Goal: Transaction & Acquisition: Purchase product/service

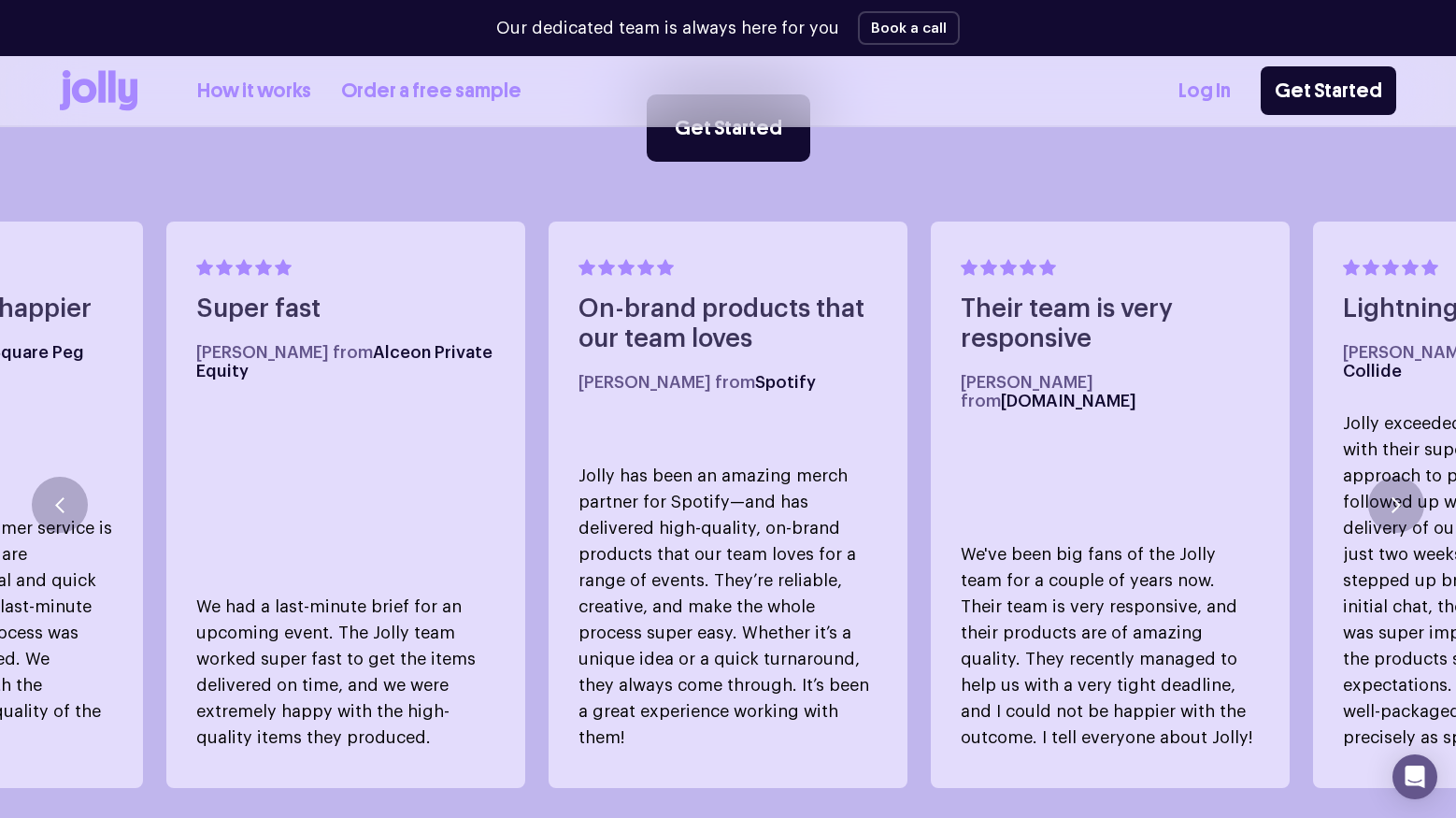
scroll to position [1066, 0]
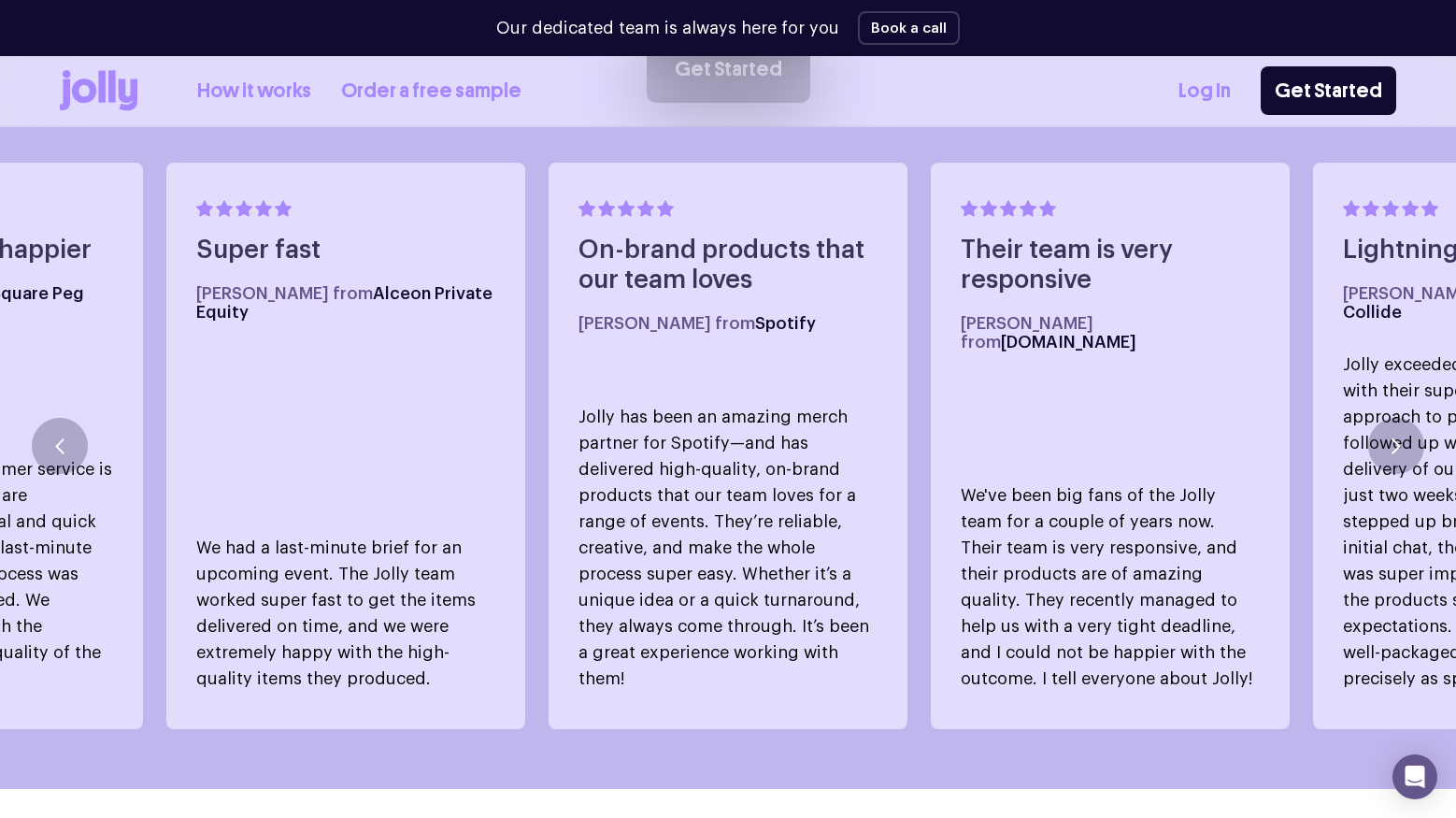
click at [246, 86] on link "How it works" at bounding box center [254, 91] width 114 height 31
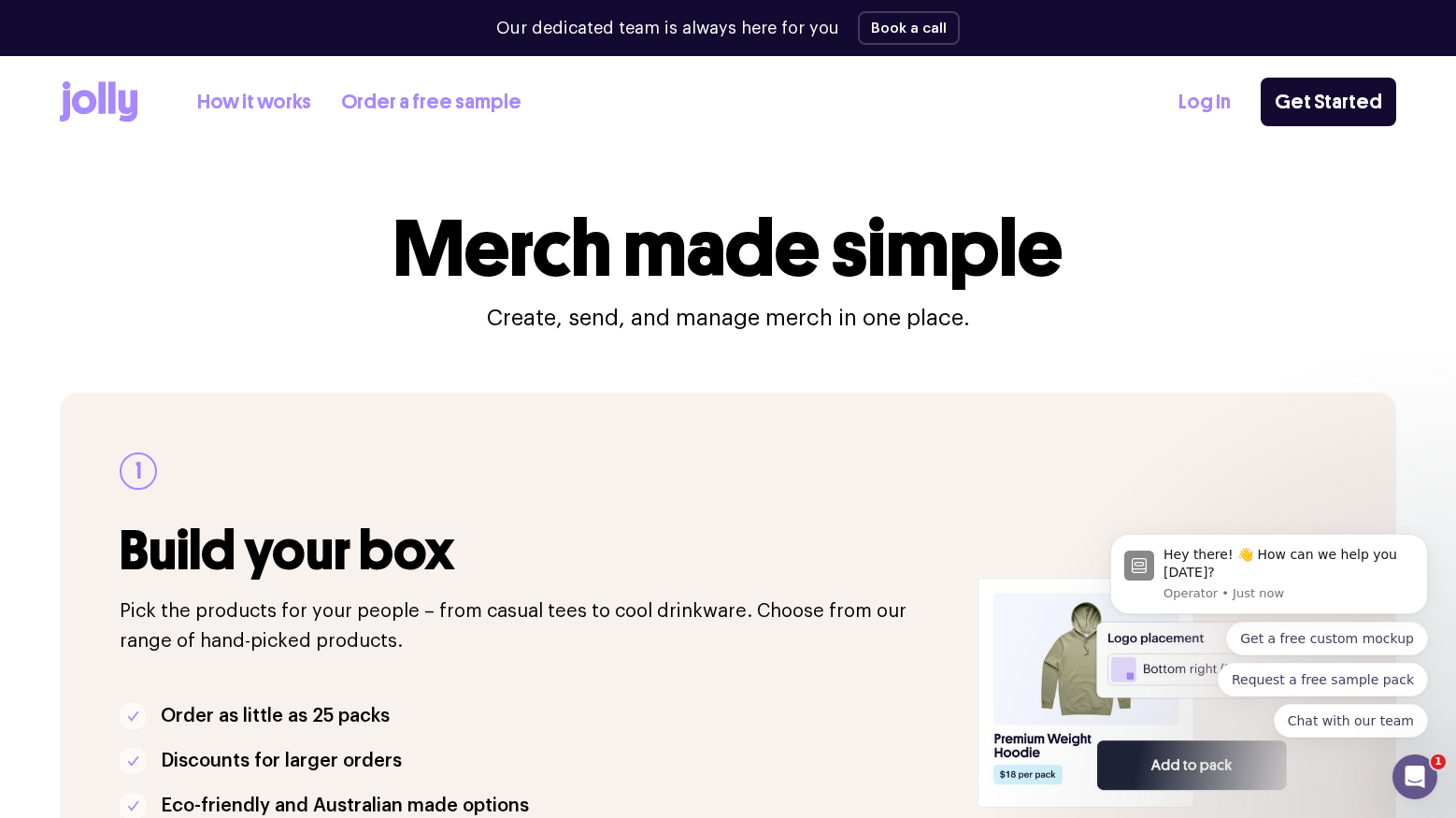
click at [420, 106] on link "Order a free sample" at bounding box center [431, 102] width 180 height 31
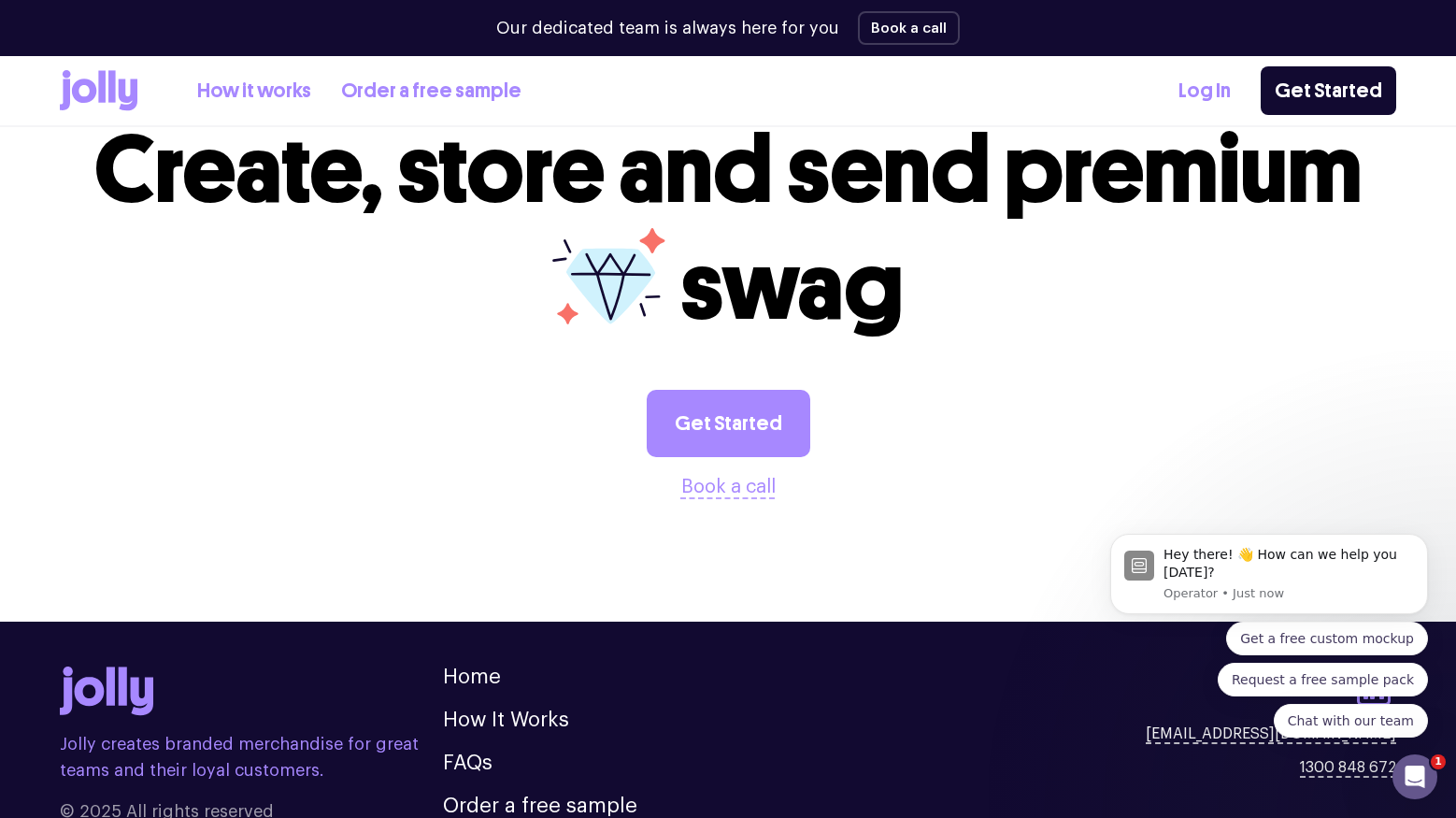
scroll to position [2125, 0]
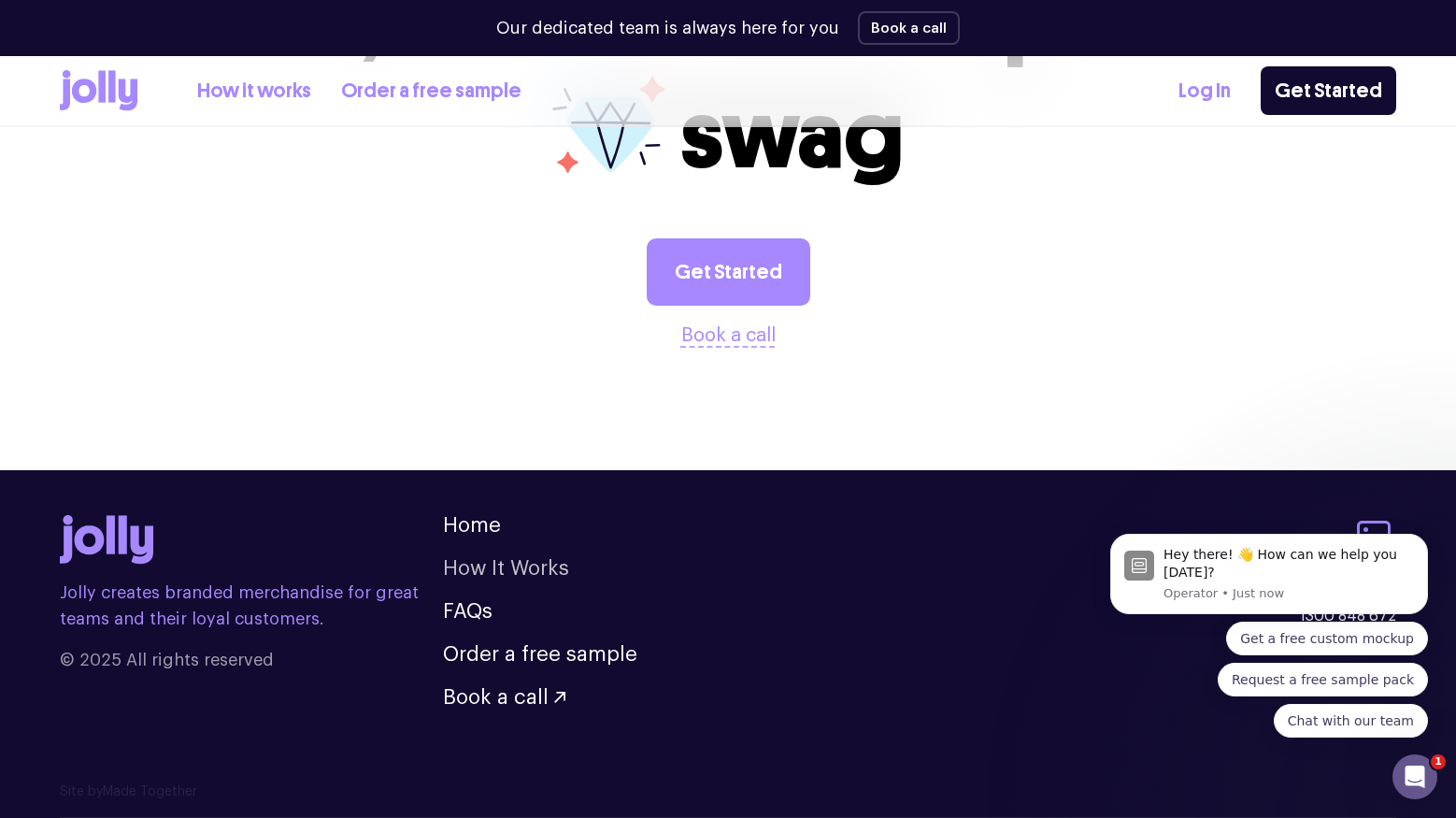
click at [485, 568] on link "How It Works" at bounding box center [506, 568] width 126 height 21
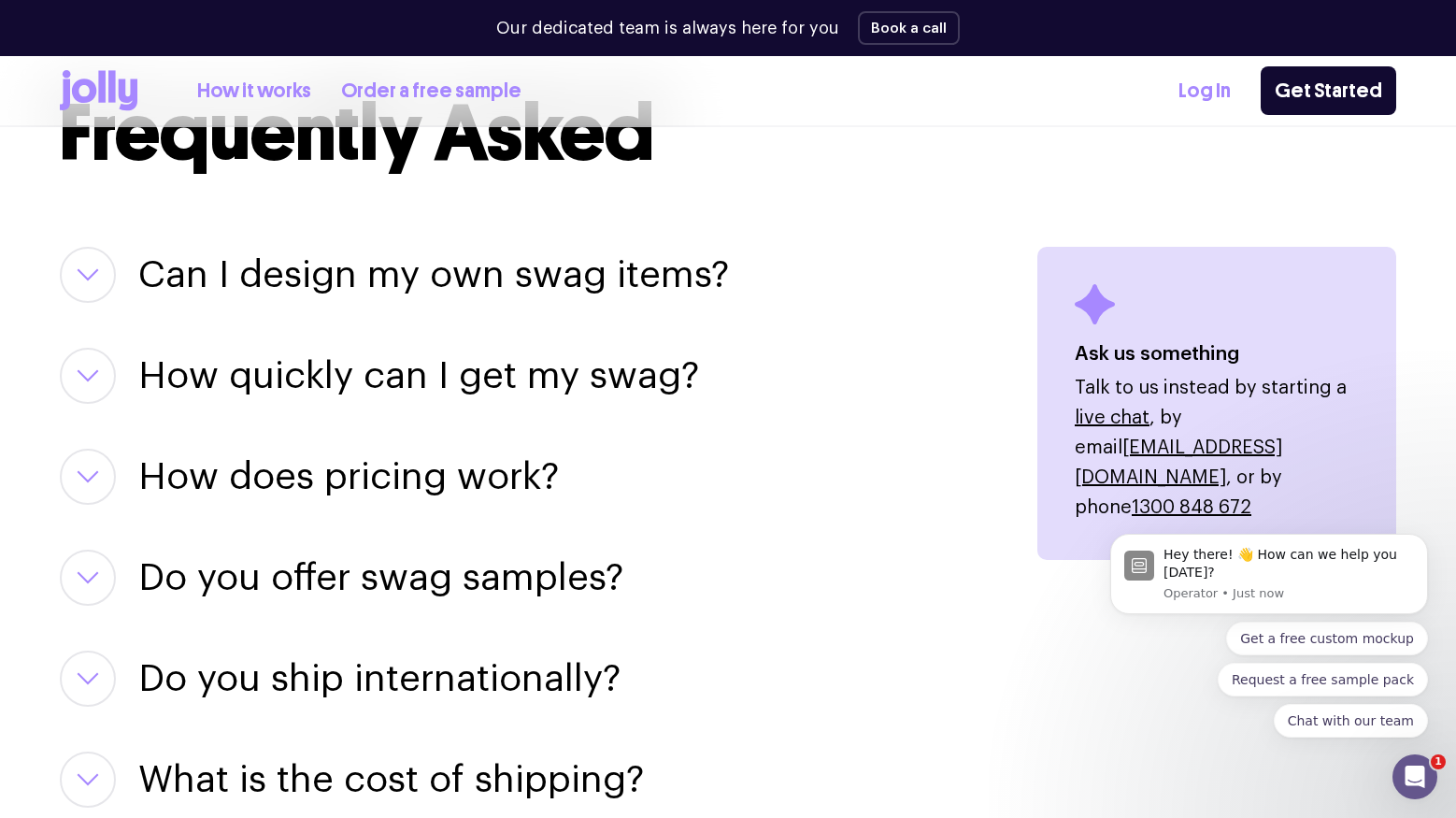
scroll to position [2302, 0]
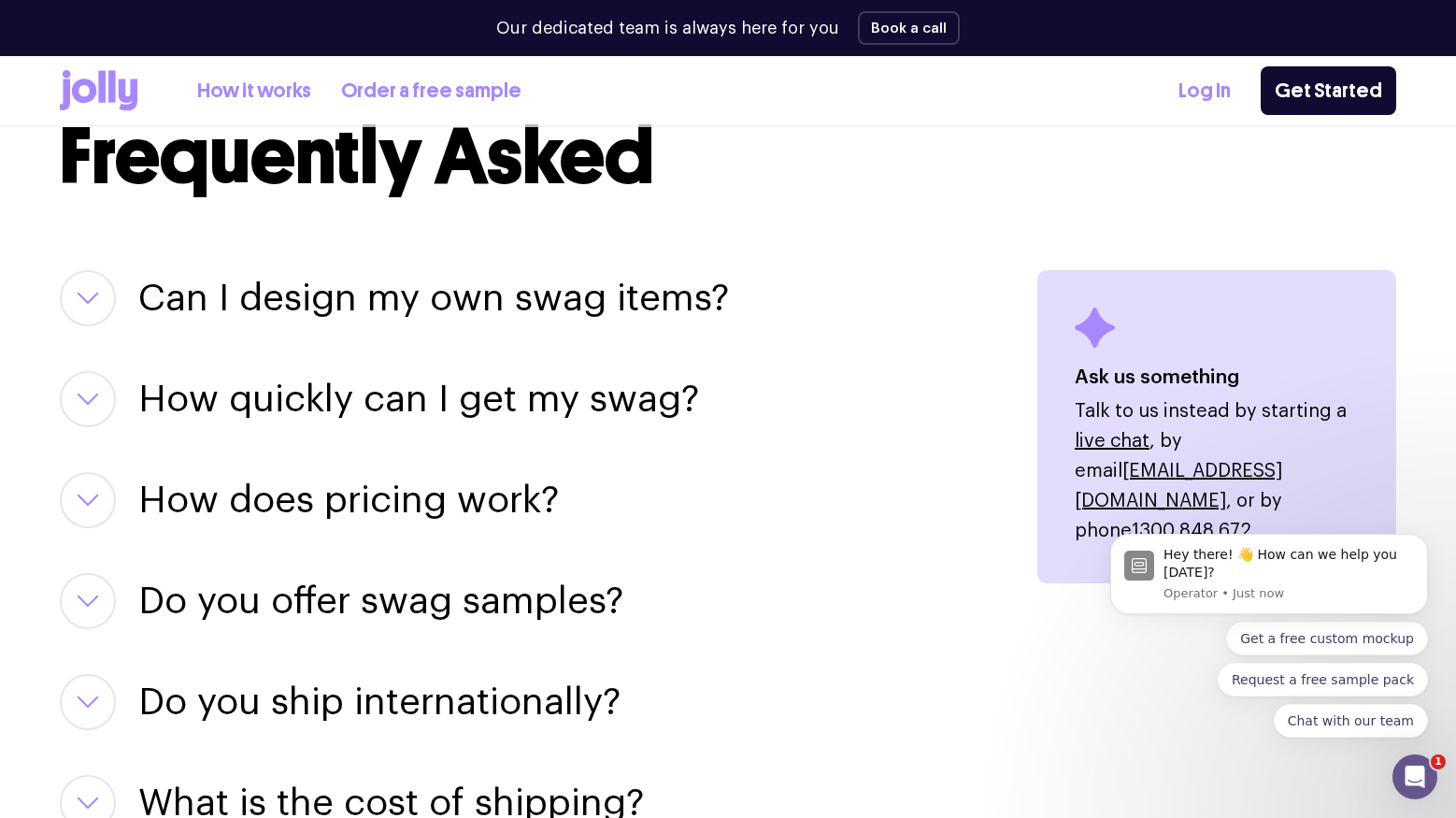
click at [91, 307] on button "button" at bounding box center [88, 299] width 56 height 56
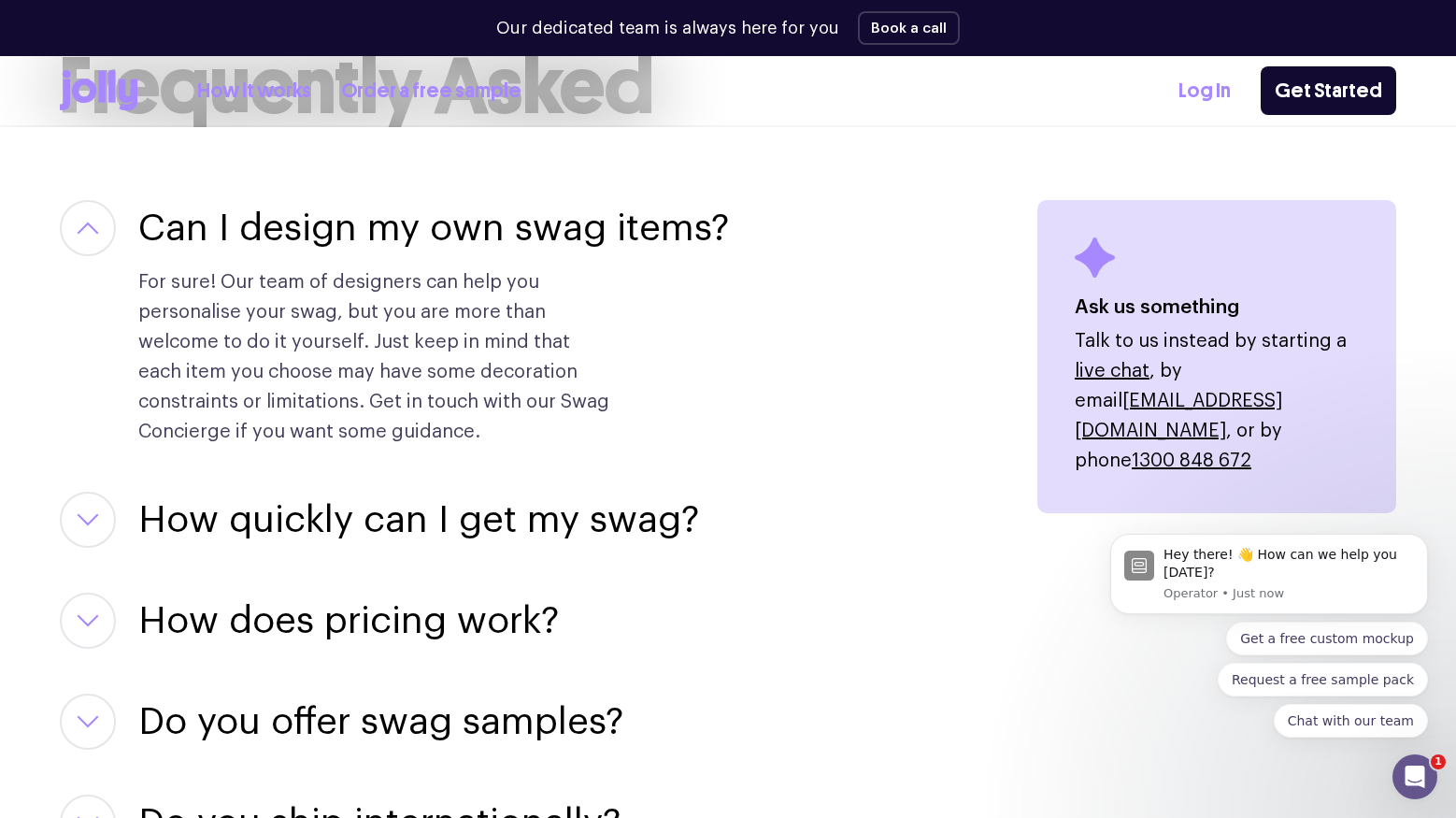
scroll to position [2514, 0]
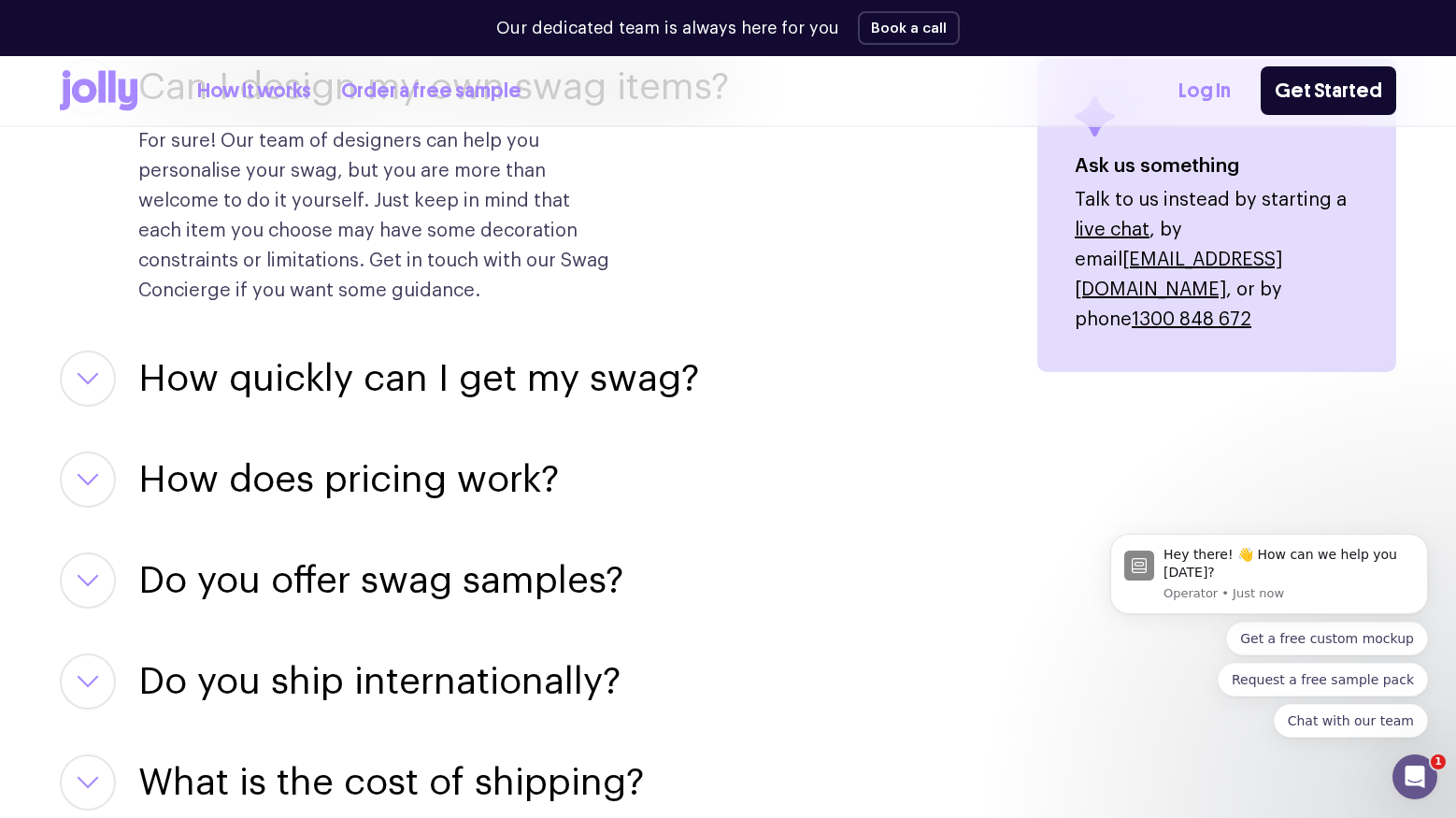
click at [527, 583] on h3 "Do you offer swag samples?" at bounding box center [381, 581] width 485 height 56
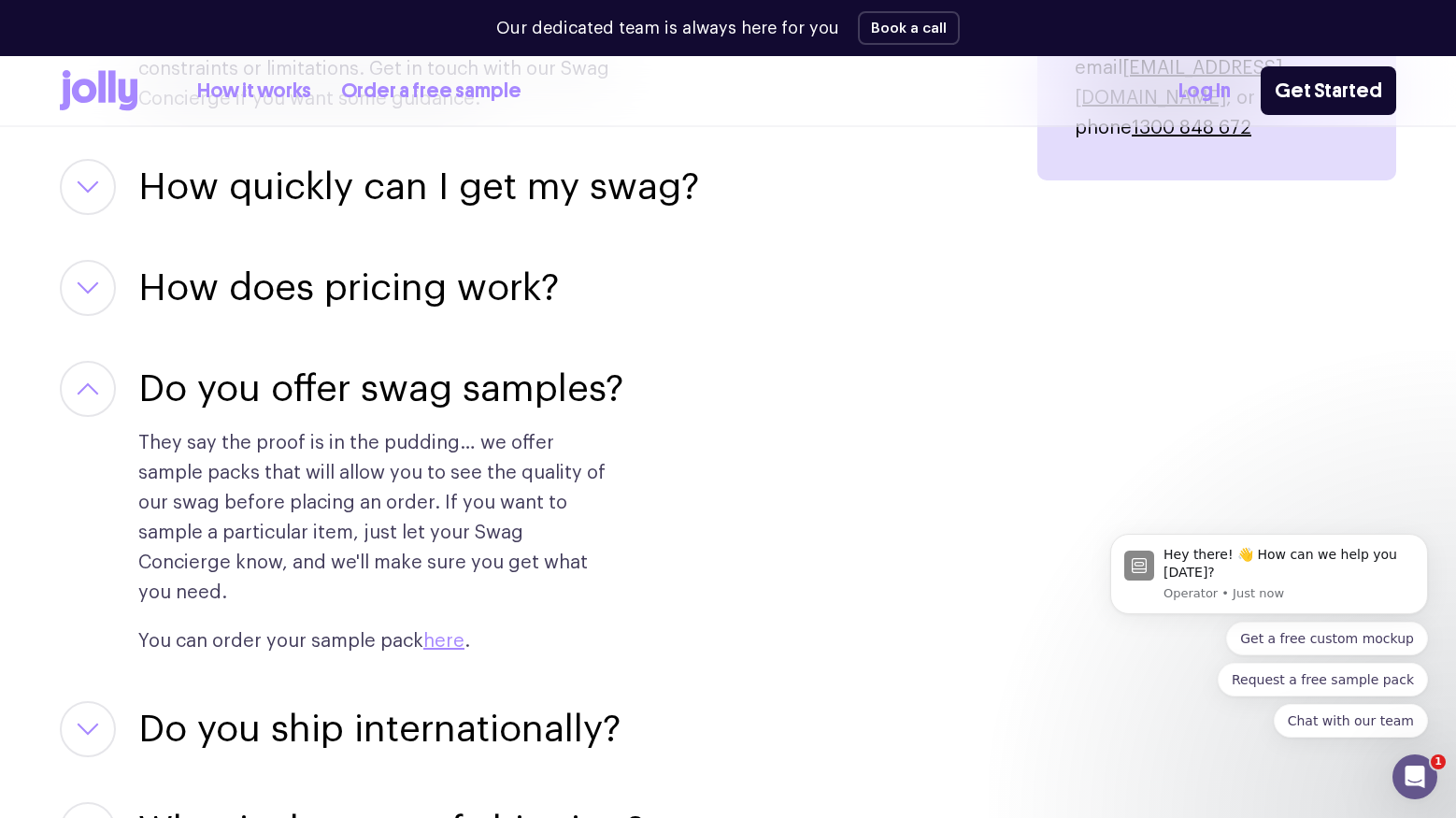
scroll to position [2817, 0]
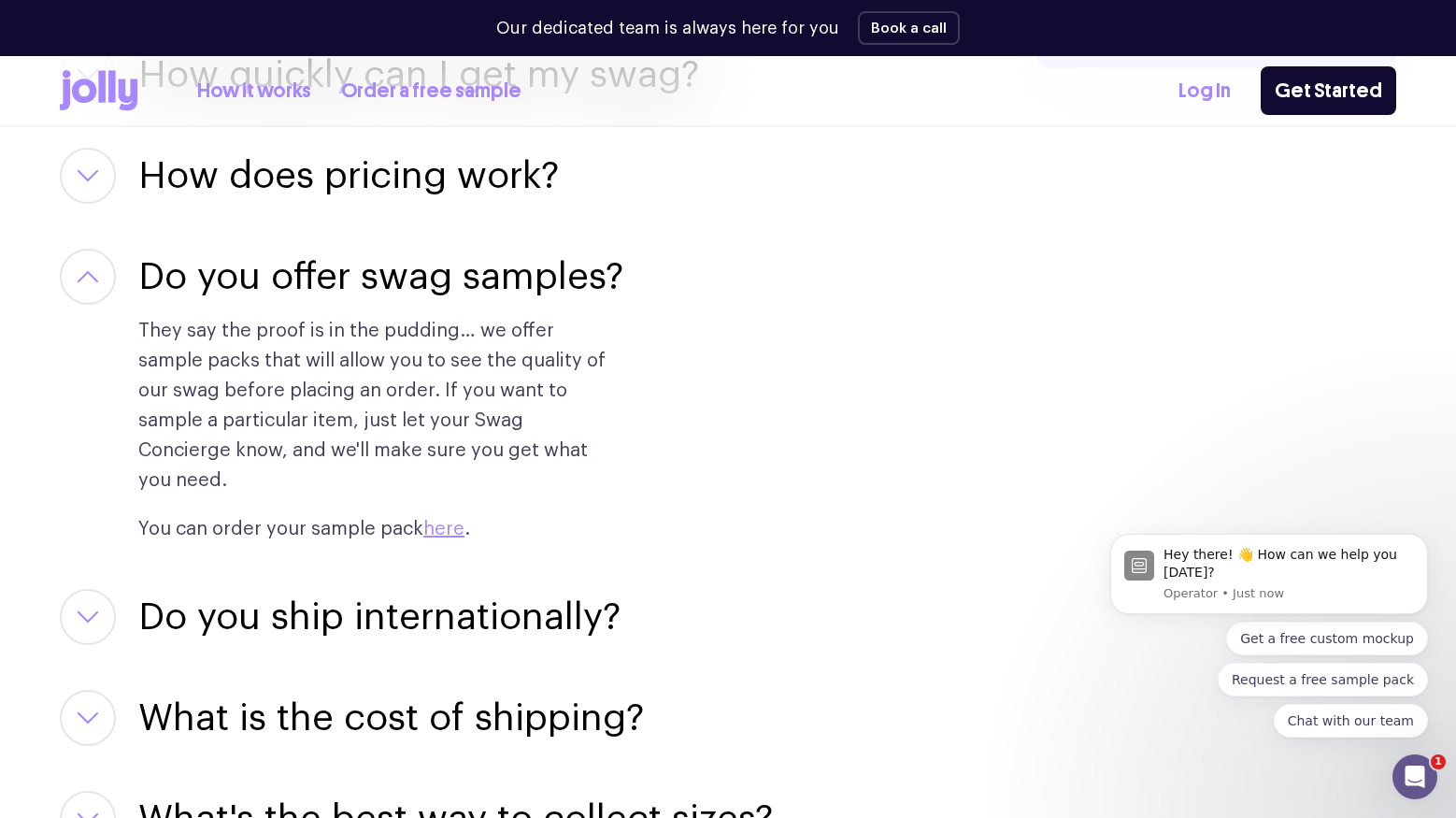
click at [440, 589] on h3 "Do you ship internationally?" at bounding box center [379, 617] width 482 height 56
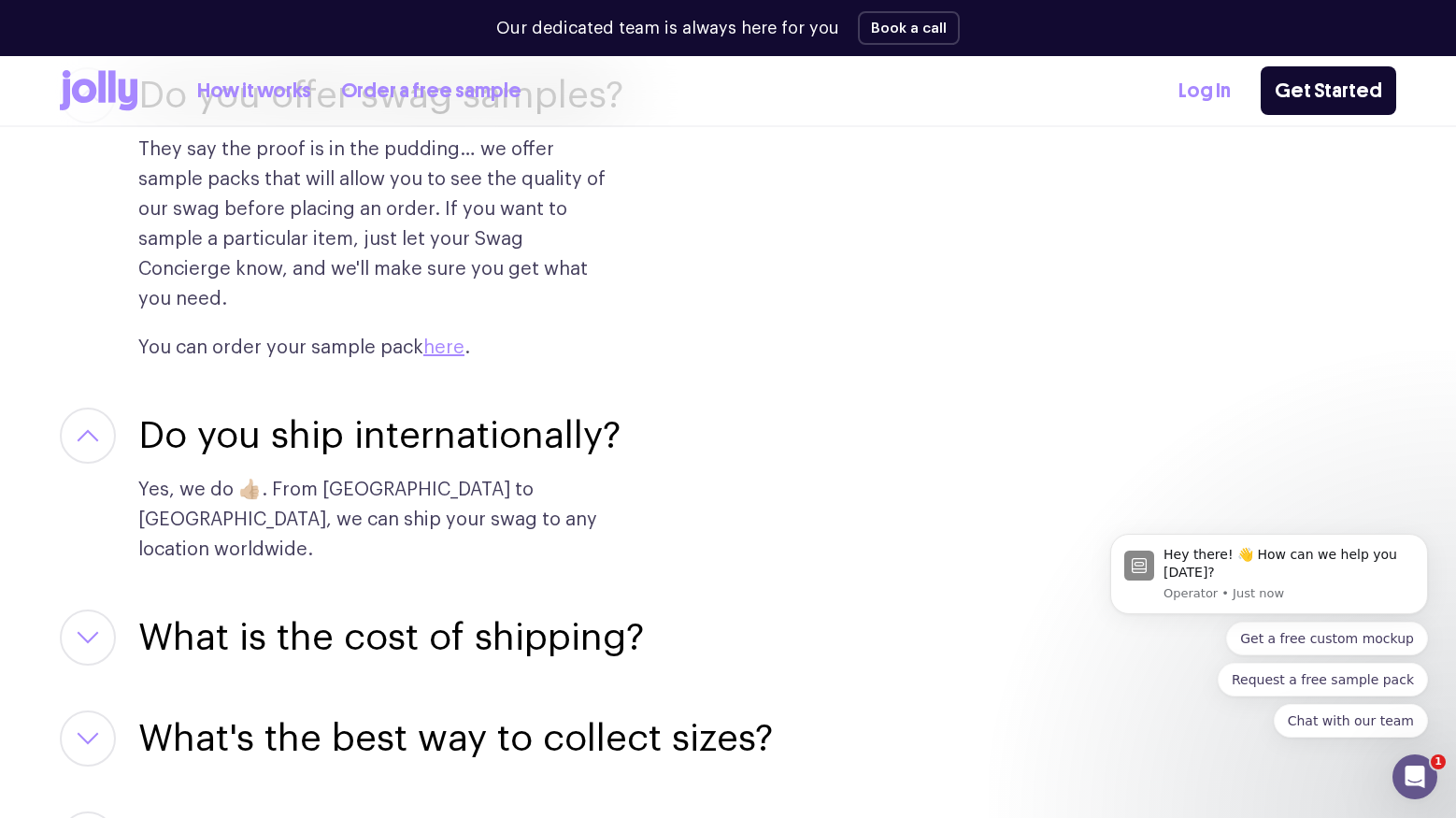
scroll to position [3007, 0]
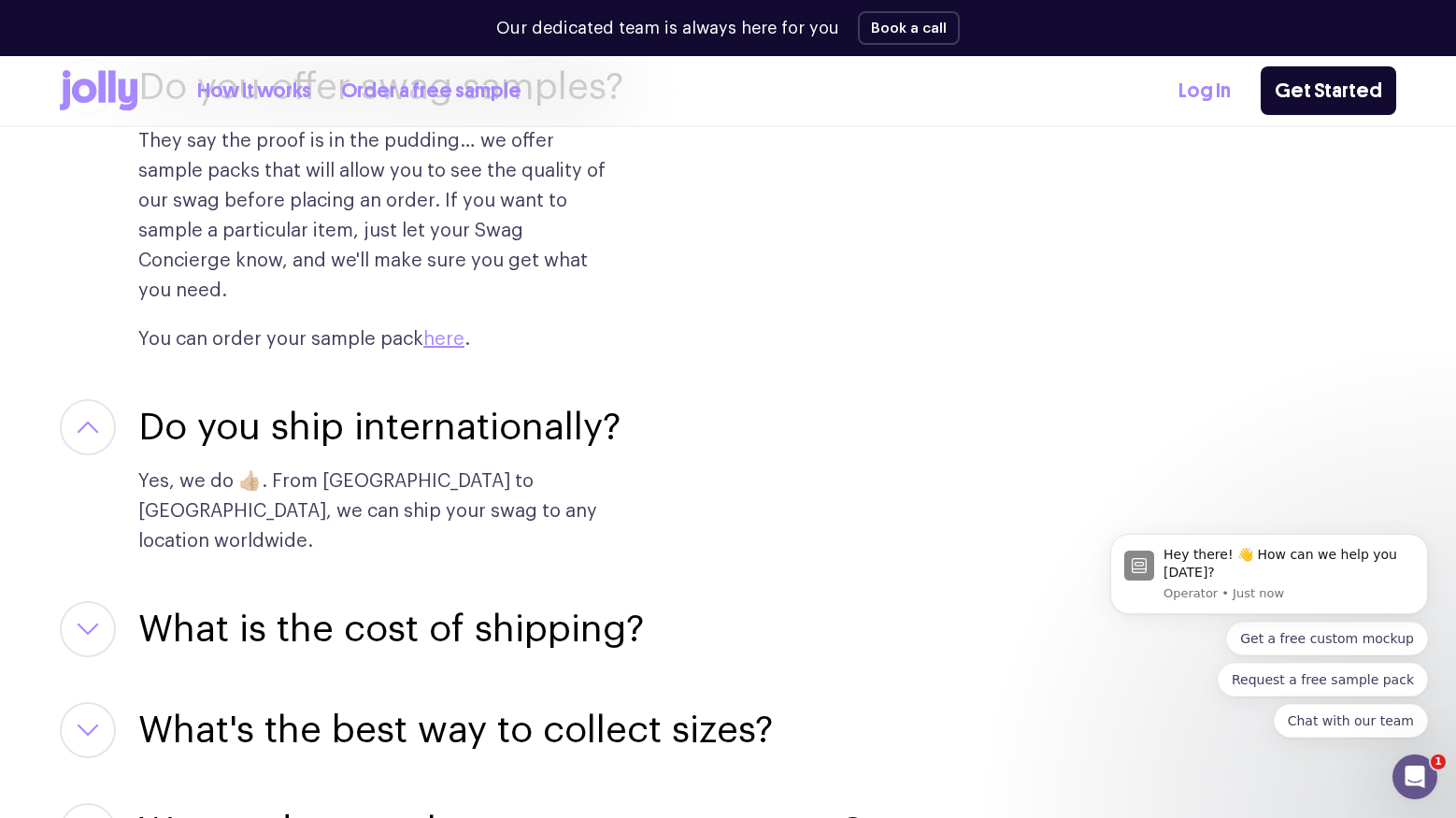
click at [463, 601] on h3 "What is the cost of shipping?" at bounding box center [391, 629] width 506 height 56
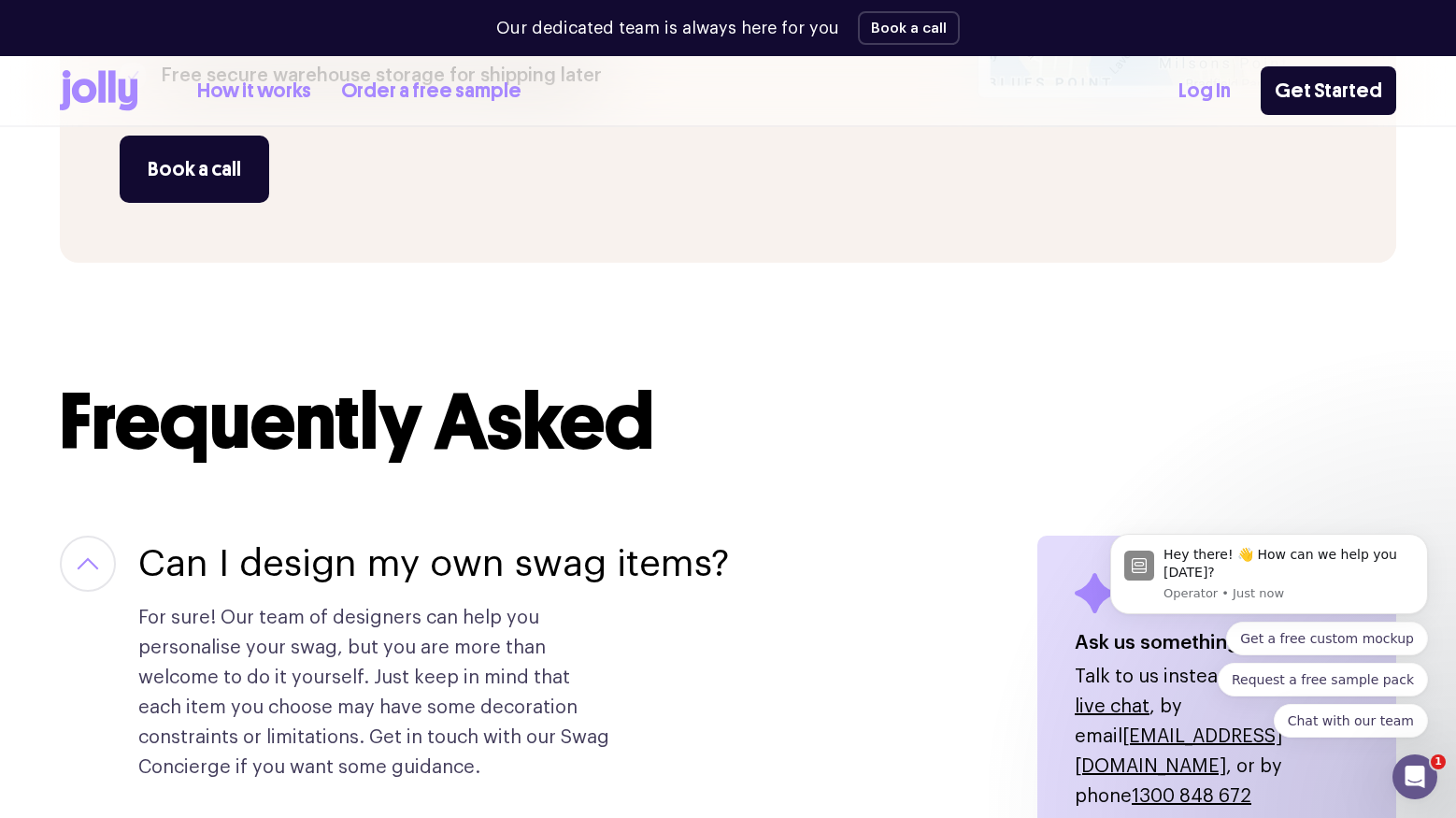
scroll to position [1410, 0]
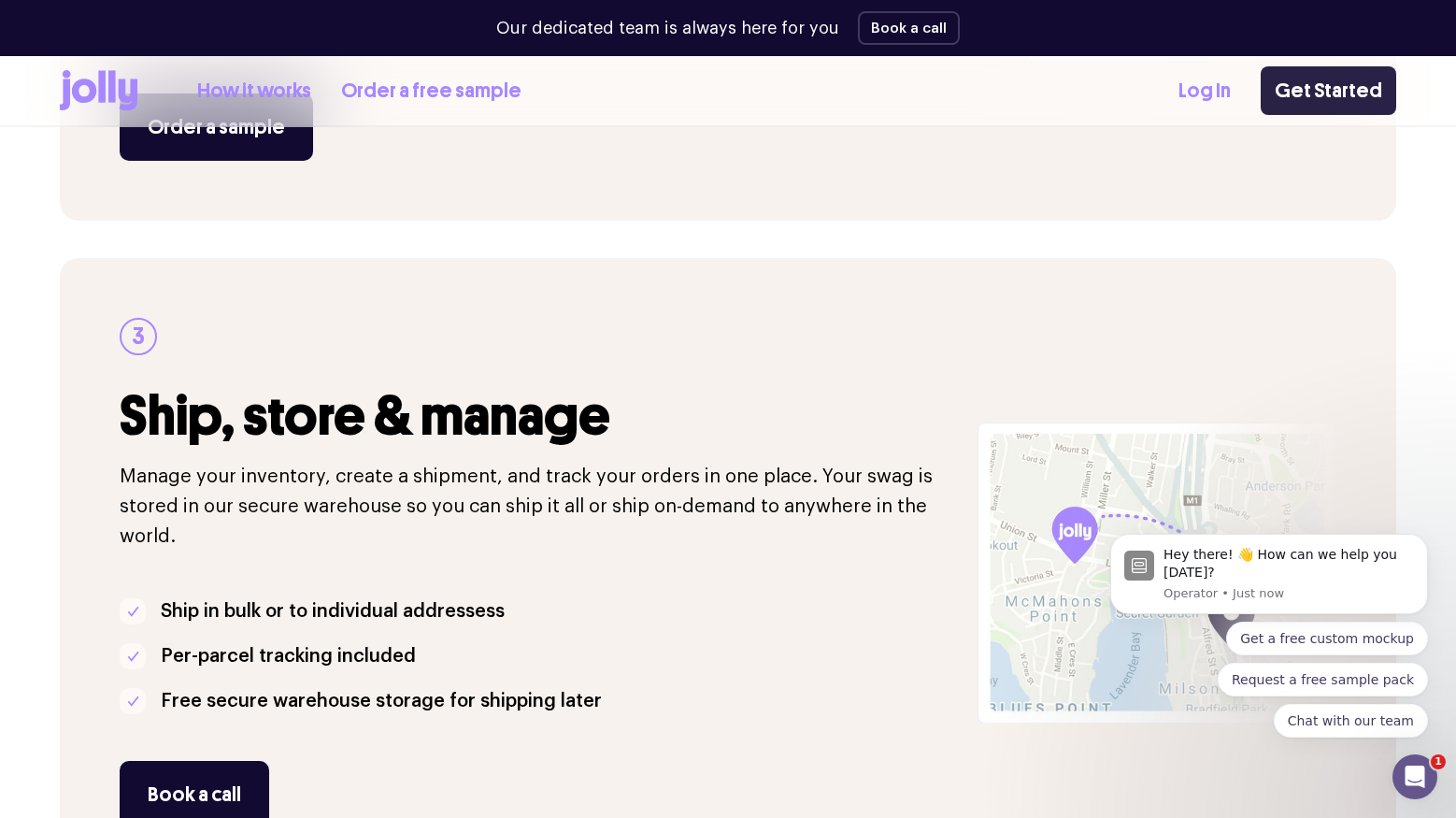
click at [527, 85] on link "Get Started" at bounding box center [1329, 91] width 135 height 49
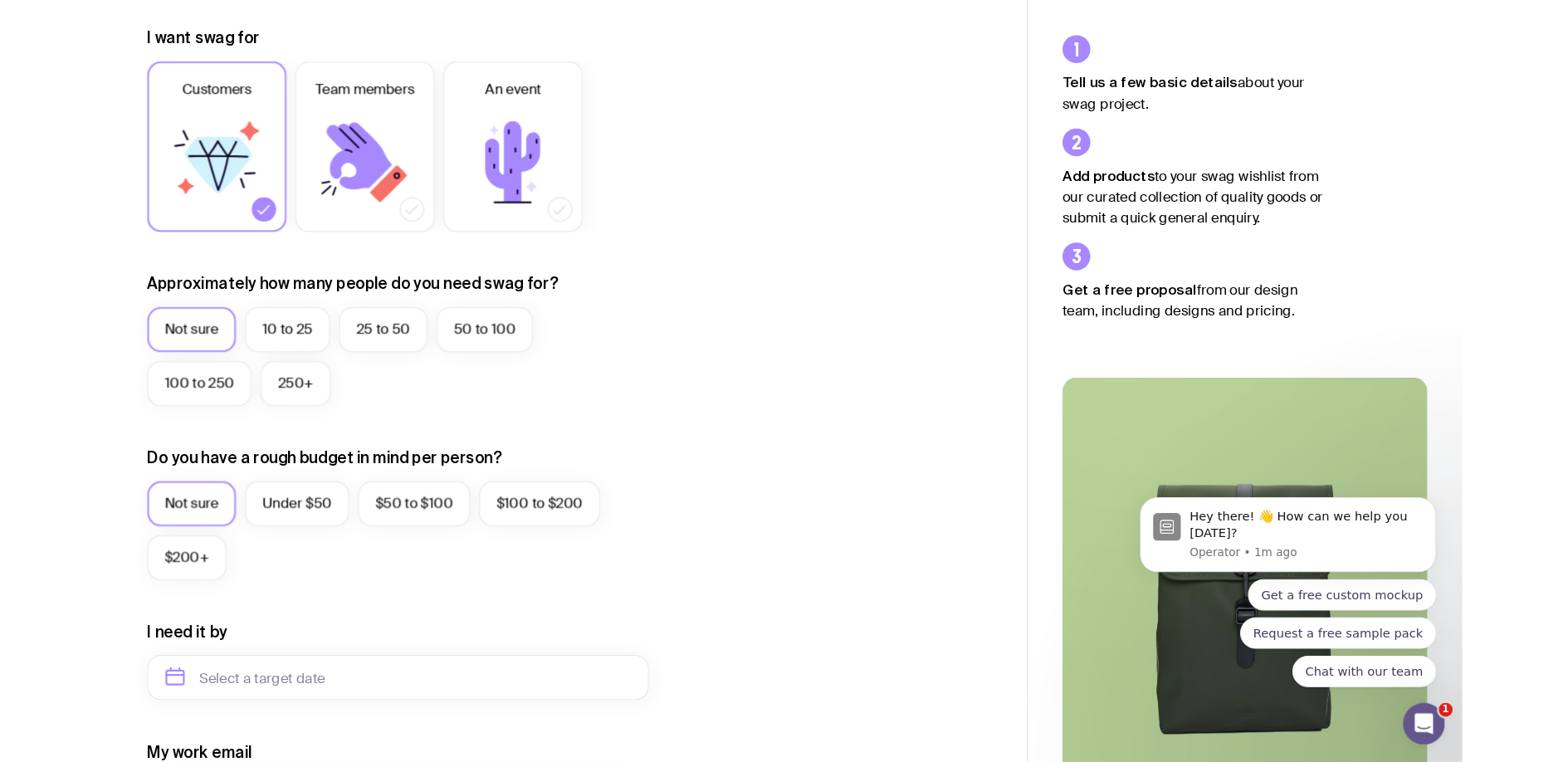
scroll to position [225, 0]
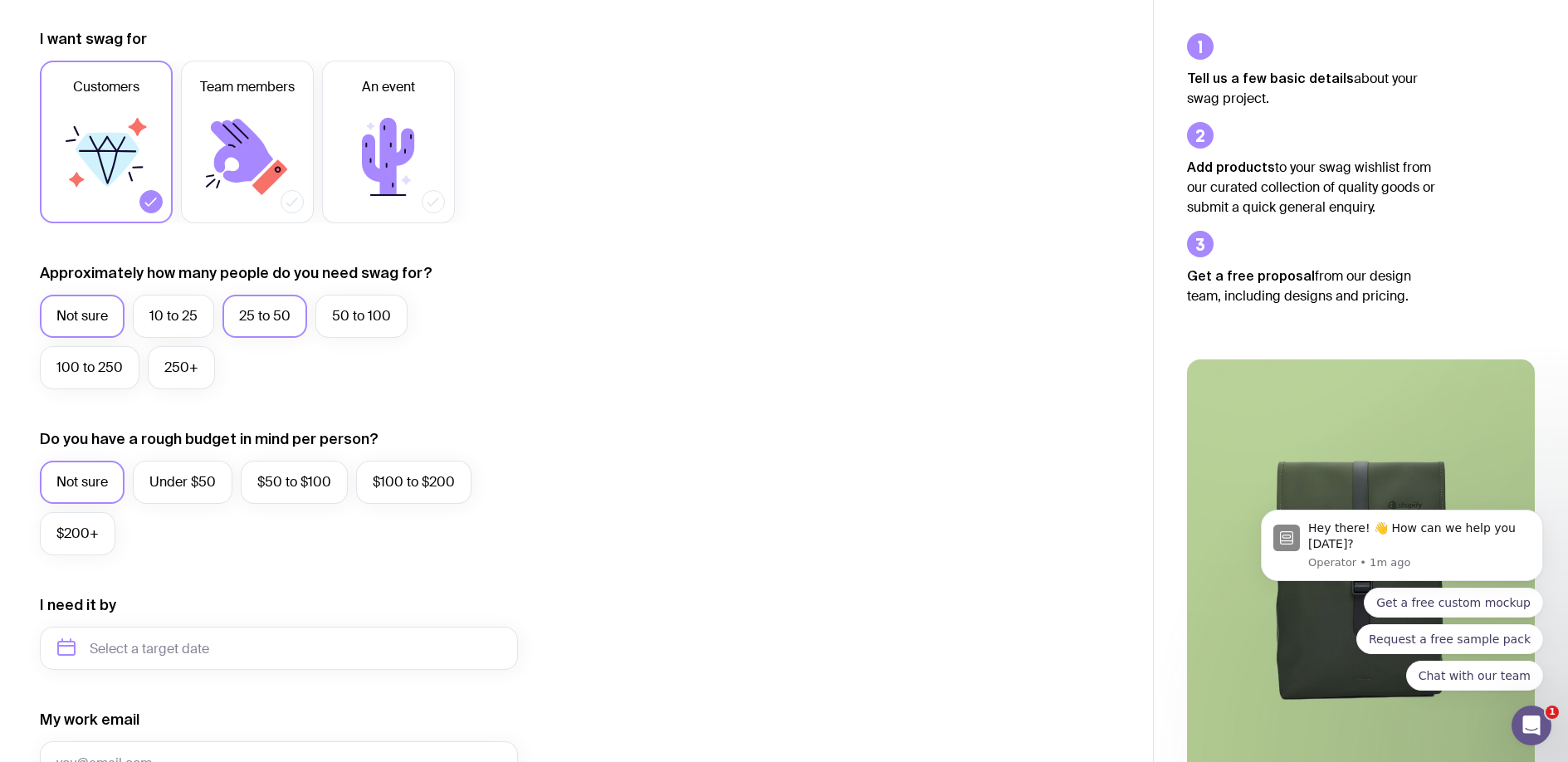
click at [229, 317] on label "25 to 50" at bounding box center [265, 316] width 85 height 43
click at [0, 0] on input "25 to 50" at bounding box center [0, 0] width 0 height 0
click at [184, 488] on label "Under $50" at bounding box center [182, 482] width 100 height 43
click at [0, 0] on input "Under $50" at bounding box center [0, 0] width 0 height 0
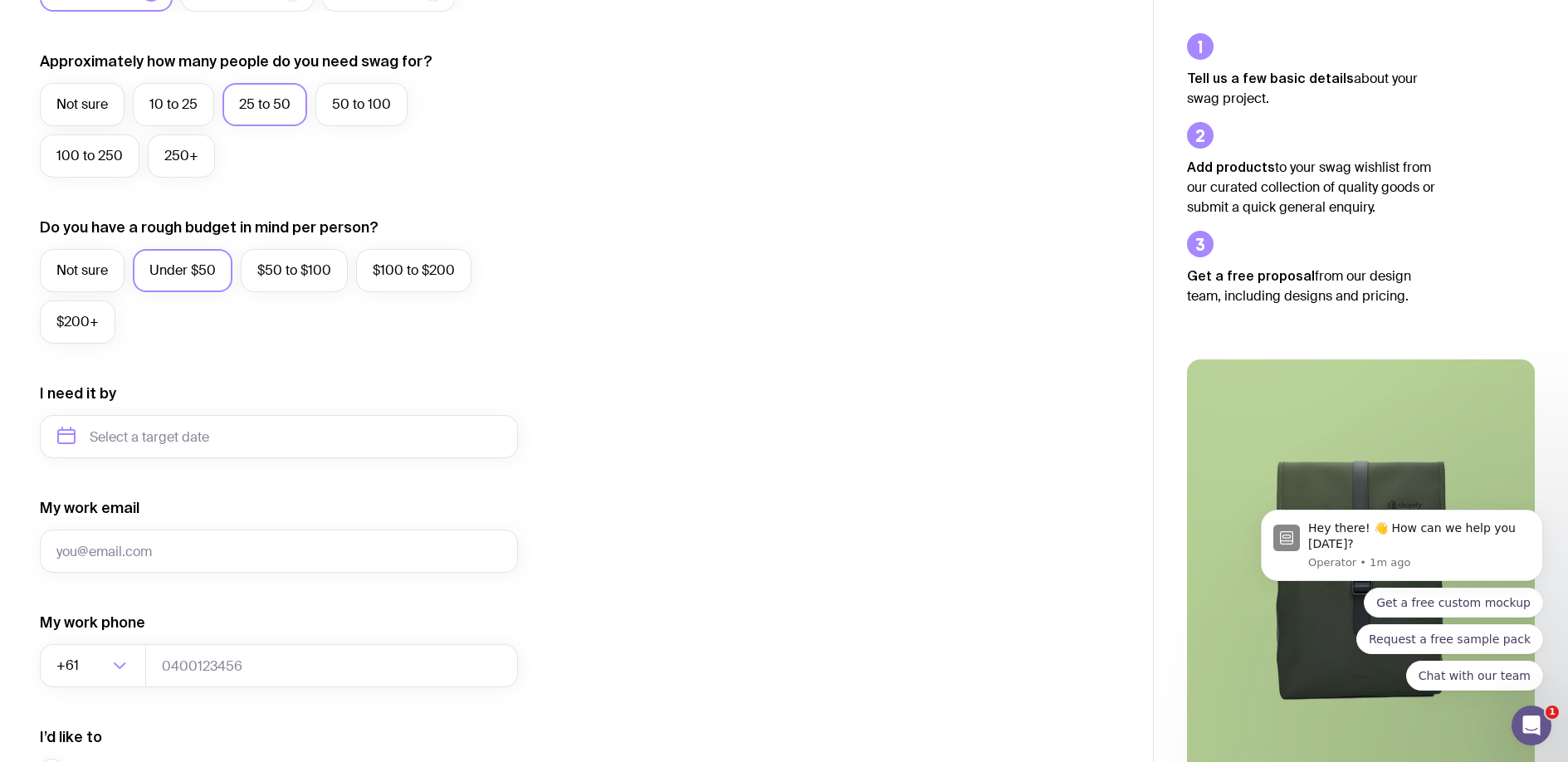
scroll to position [649, 0]
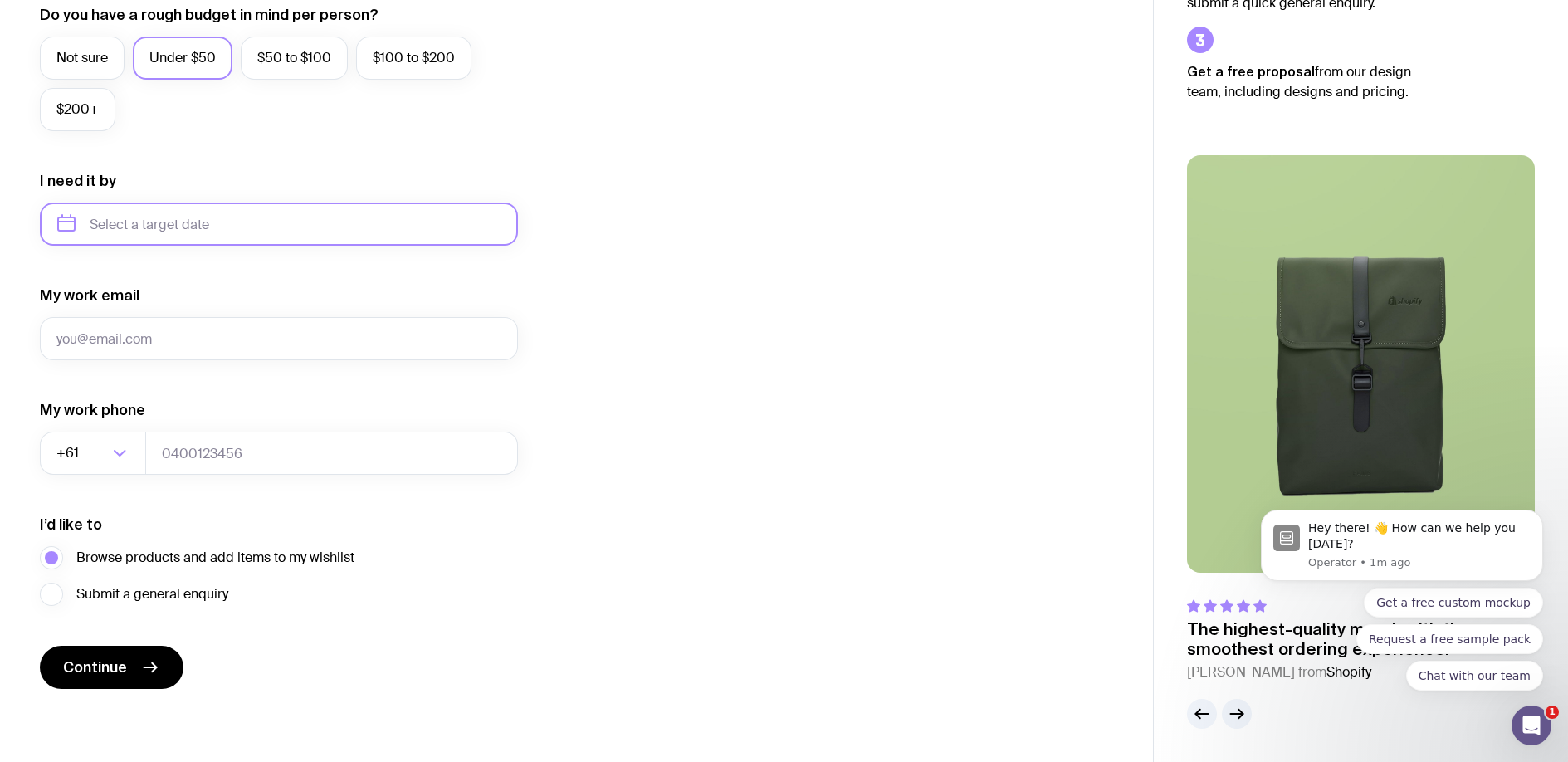
click at [185, 230] on input "text" at bounding box center [278, 223] width 478 height 43
click at [215, 424] on button "Dec" at bounding box center [214, 428] width 61 height 34
type input "[DATE]"
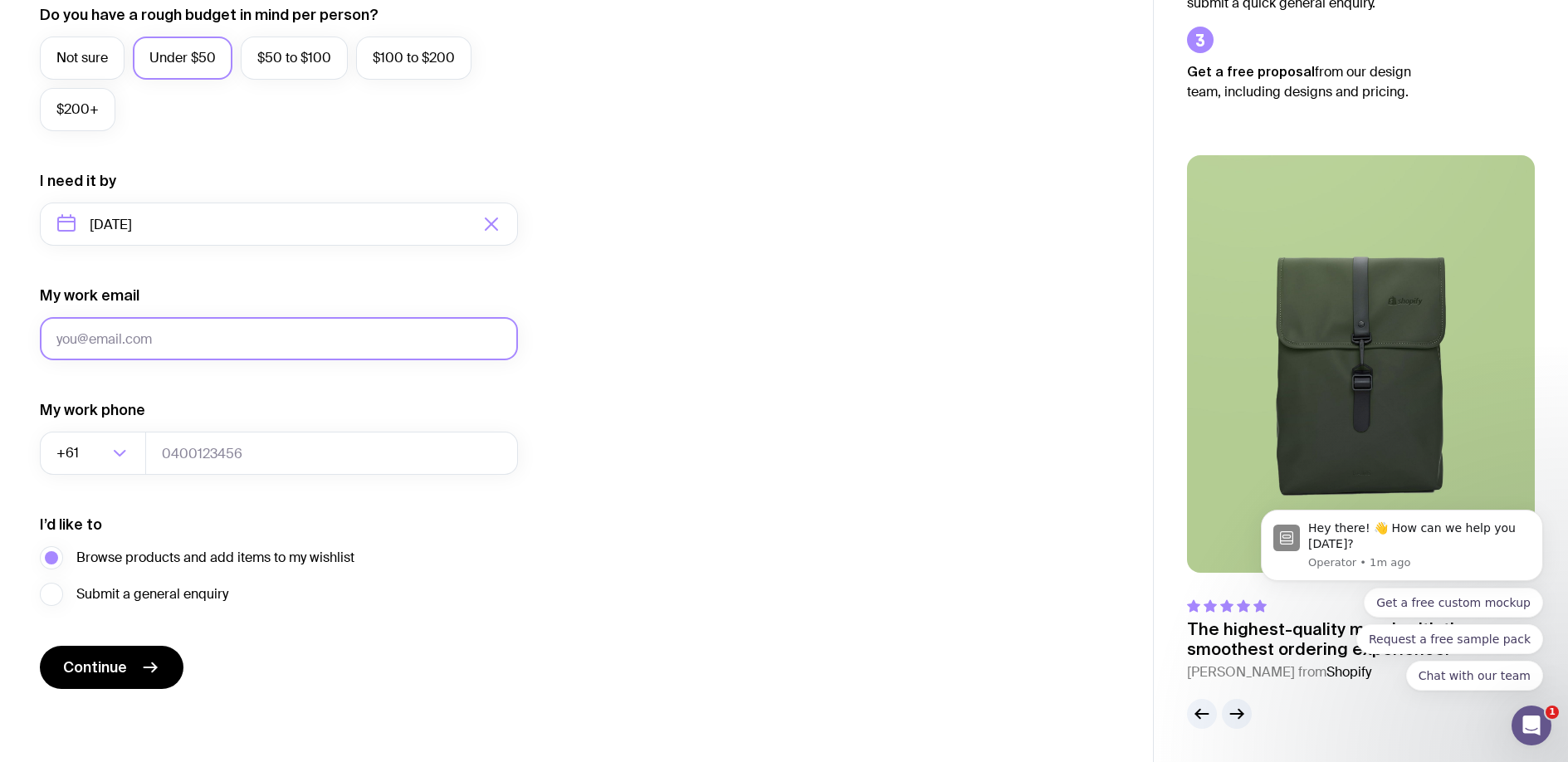
click at [113, 332] on input "My work email" at bounding box center [278, 338] width 478 height 43
type input "[PERSON_NAME][EMAIL_ADDRESS][DOMAIN_NAME]"
type input "0257785703"
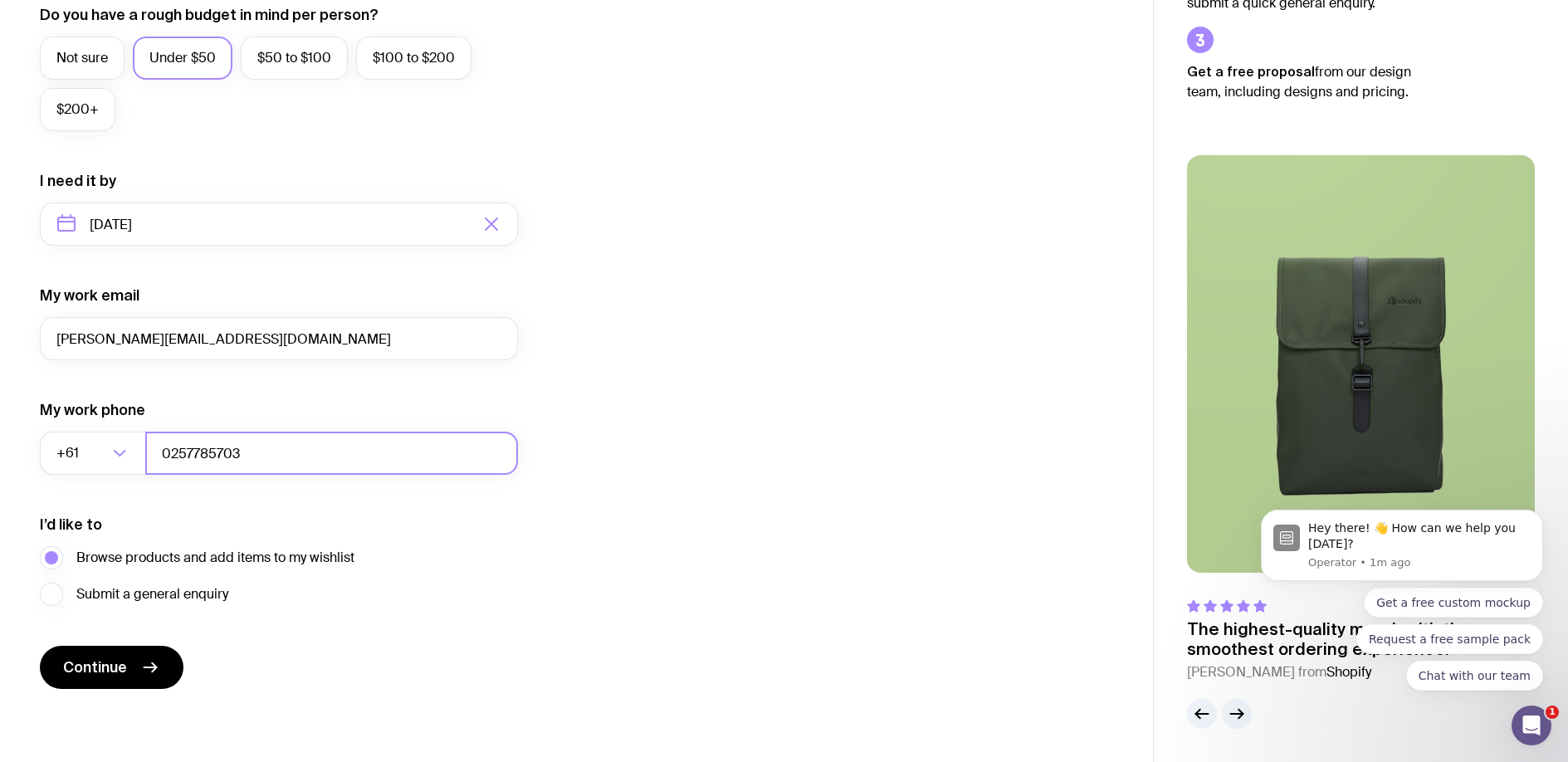
drag, startPoint x: 261, startPoint y: 453, endPoint x: 260, endPoint y: 445, distance: 8.1
click at [256, 446] on input "0257785703" at bounding box center [331, 453] width 373 height 43
click at [126, 670] on span "Continue" at bounding box center [94, 667] width 64 height 20
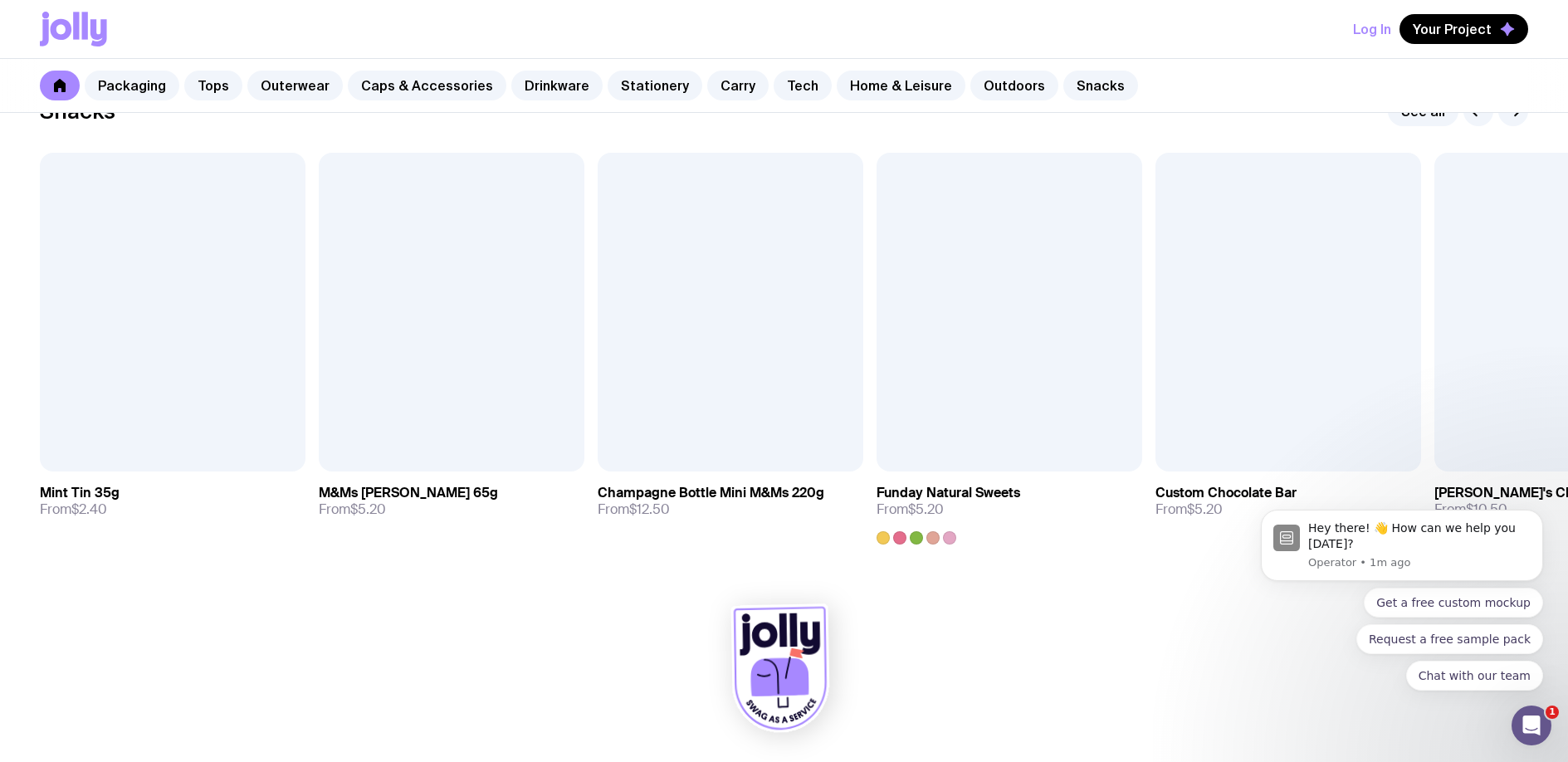
scroll to position [5721, 0]
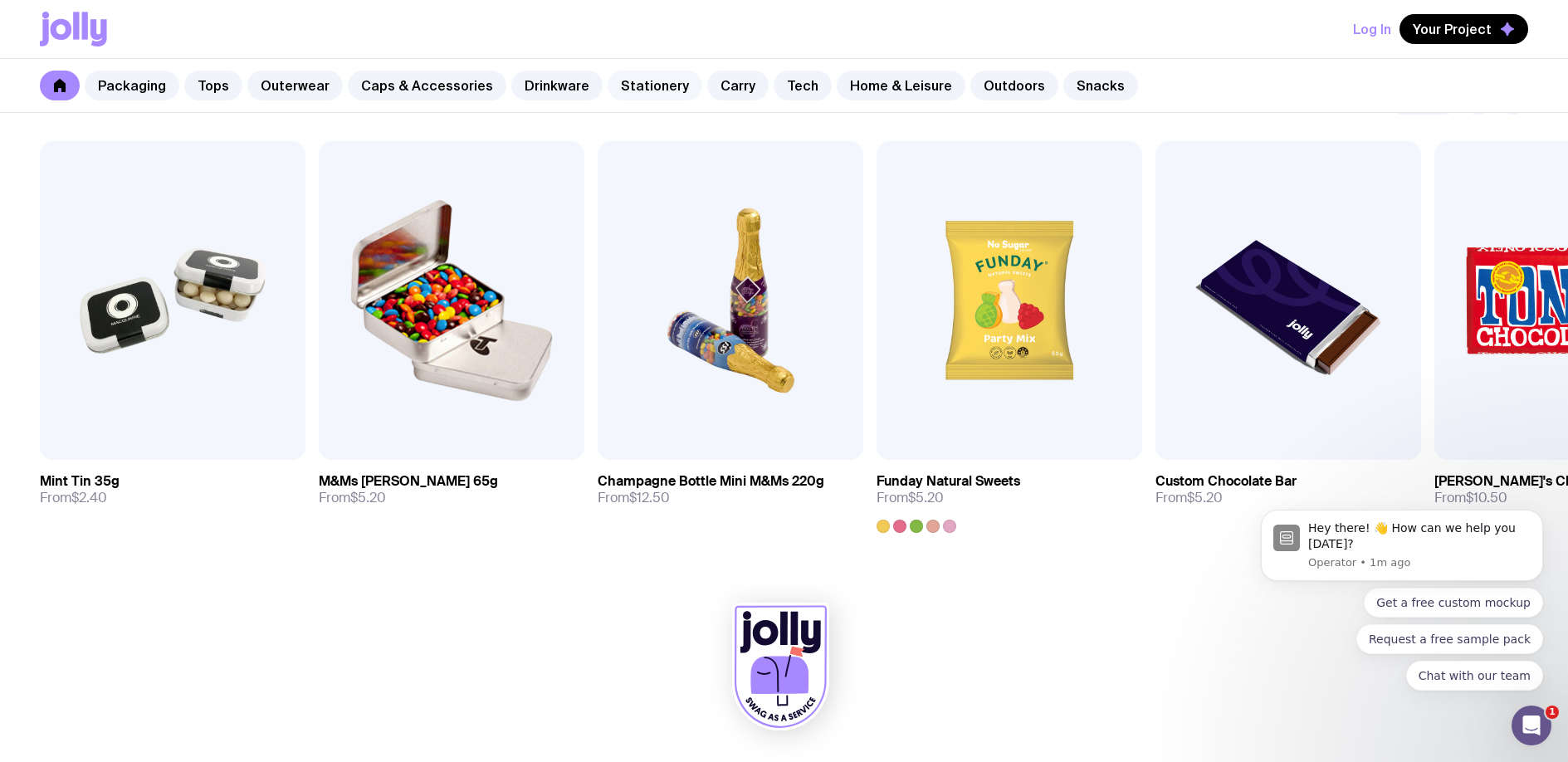
click at [629, 83] on link "Stationery" at bounding box center [654, 86] width 94 height 30
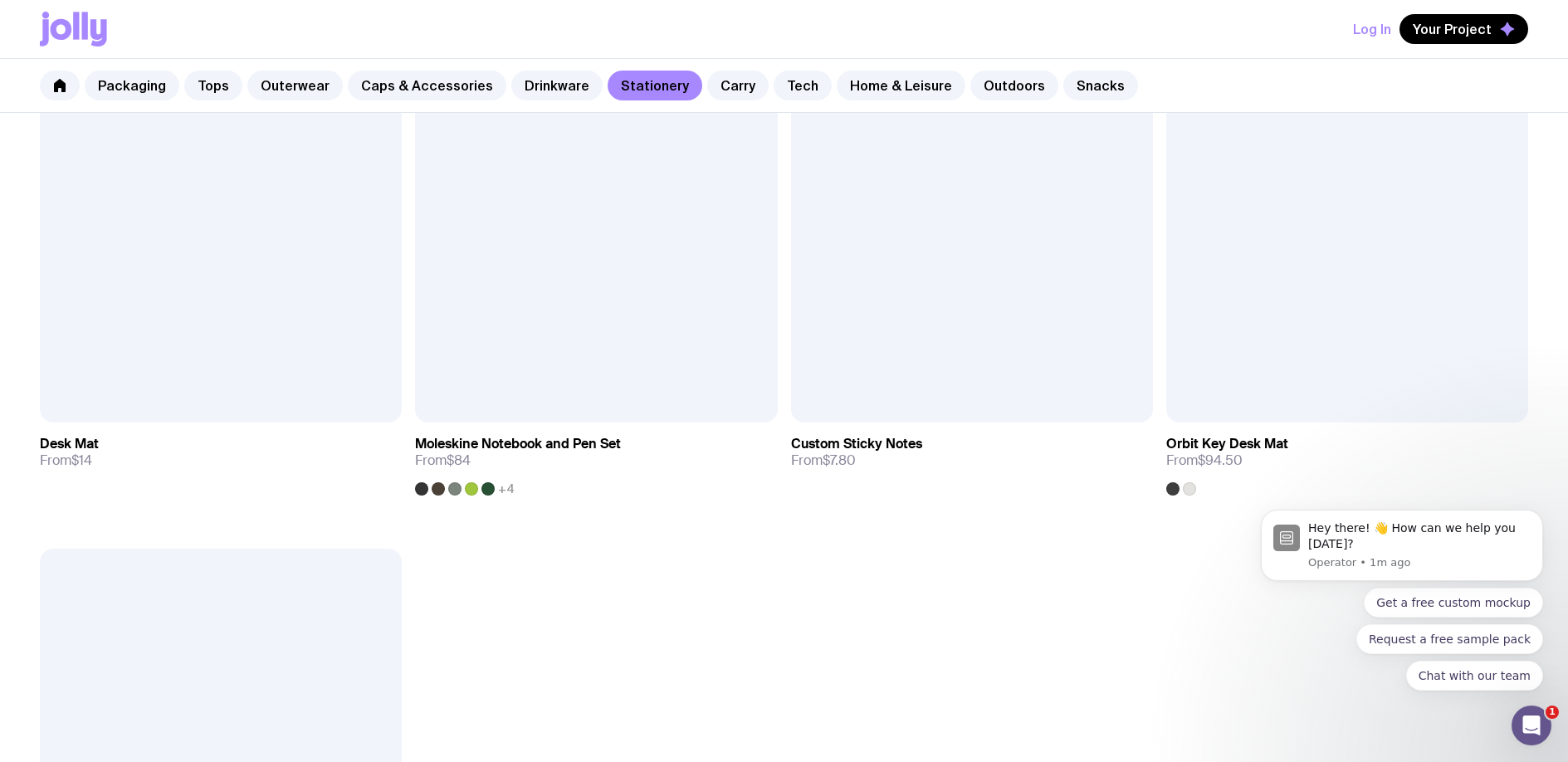
scroll to position [3109, 0]
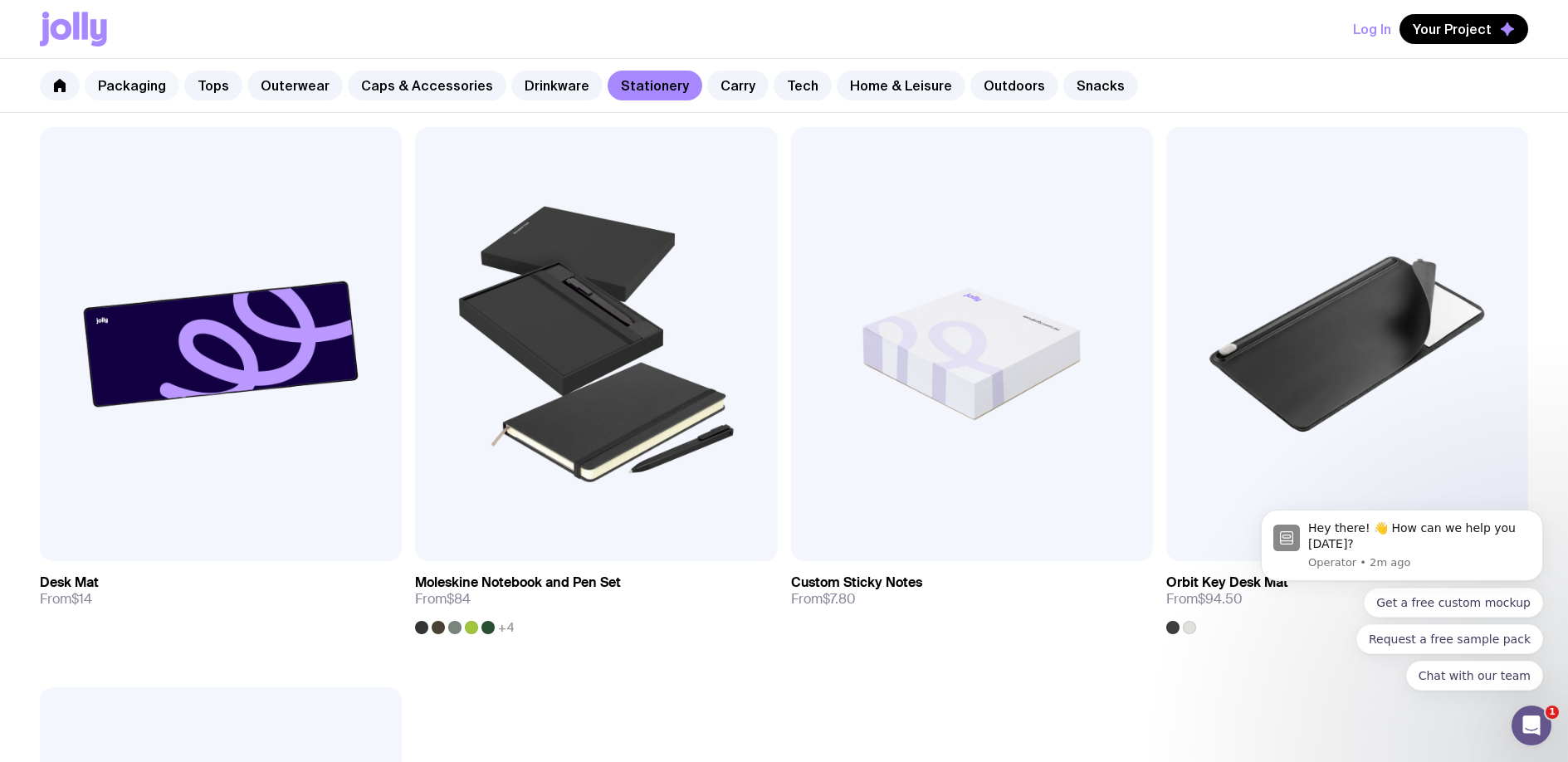
click at [139, 90] on link "Packaging" at bounding box center [132, 86] width 94 height 30
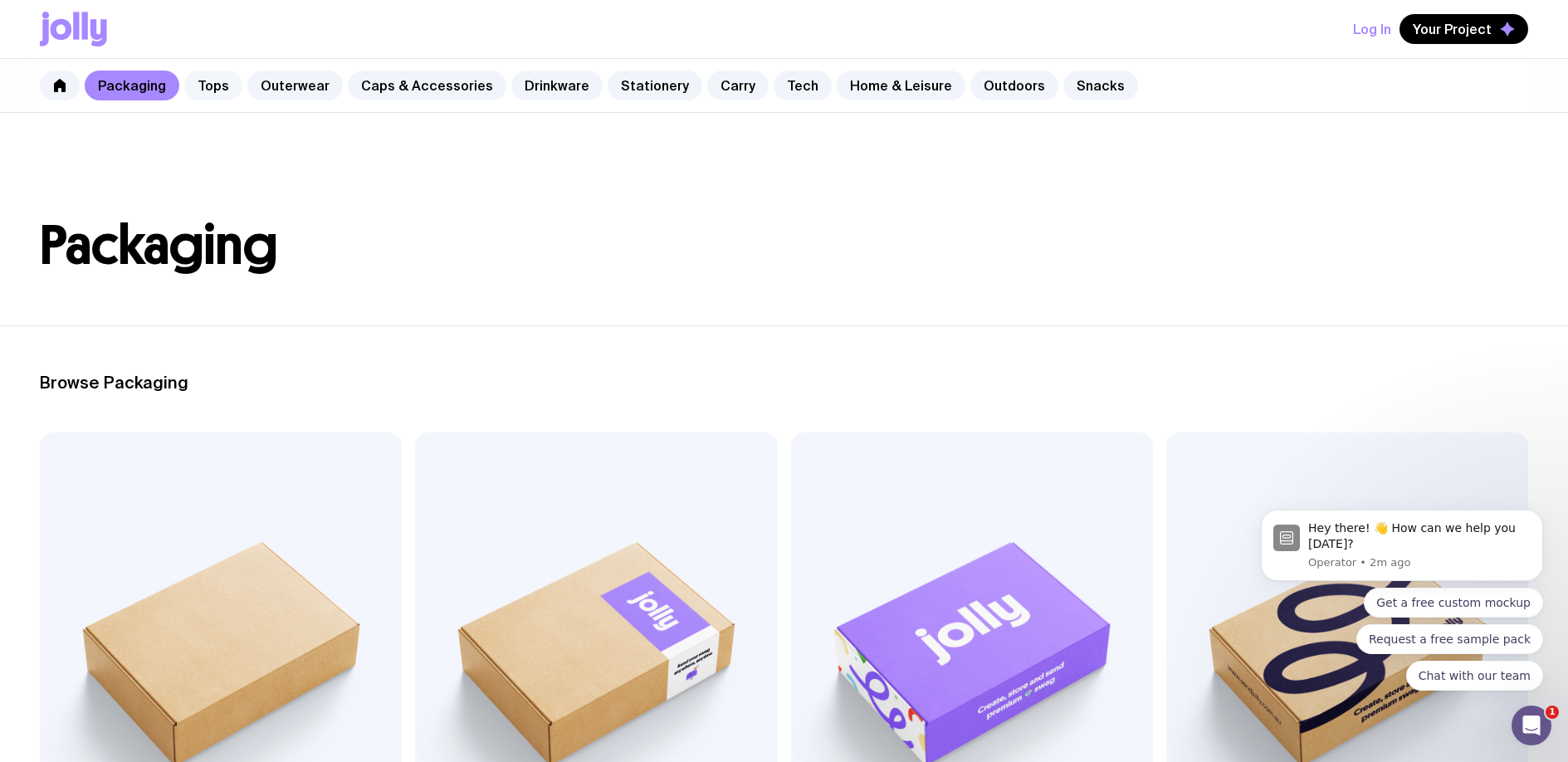
click at [215, 82] on link "Tops" at bounding box center [214, 86] width 58 height 30
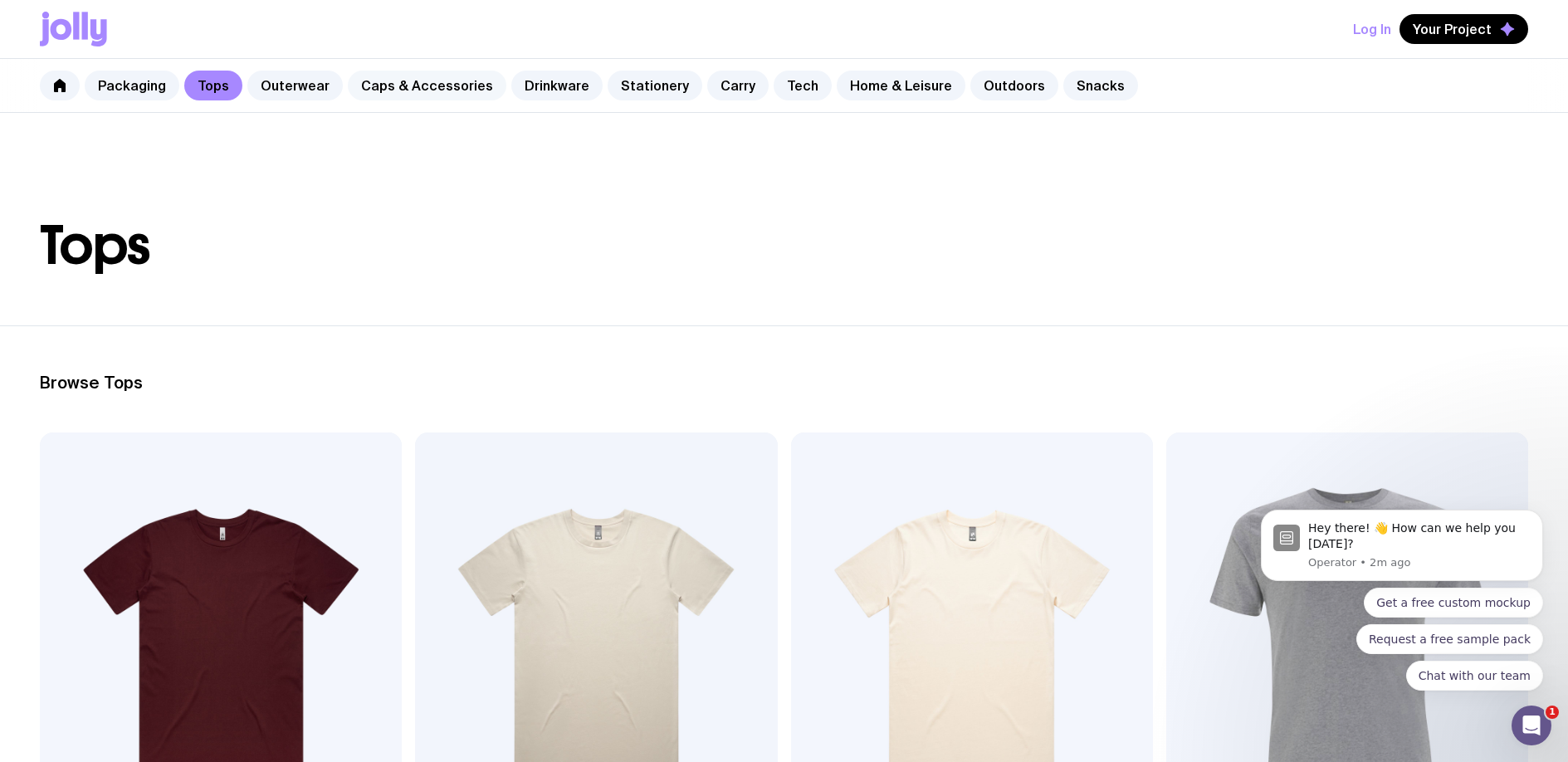
click at [431, 90] on link "Caps & Accessories" at bounding box center [427, 86] width 159 height 30
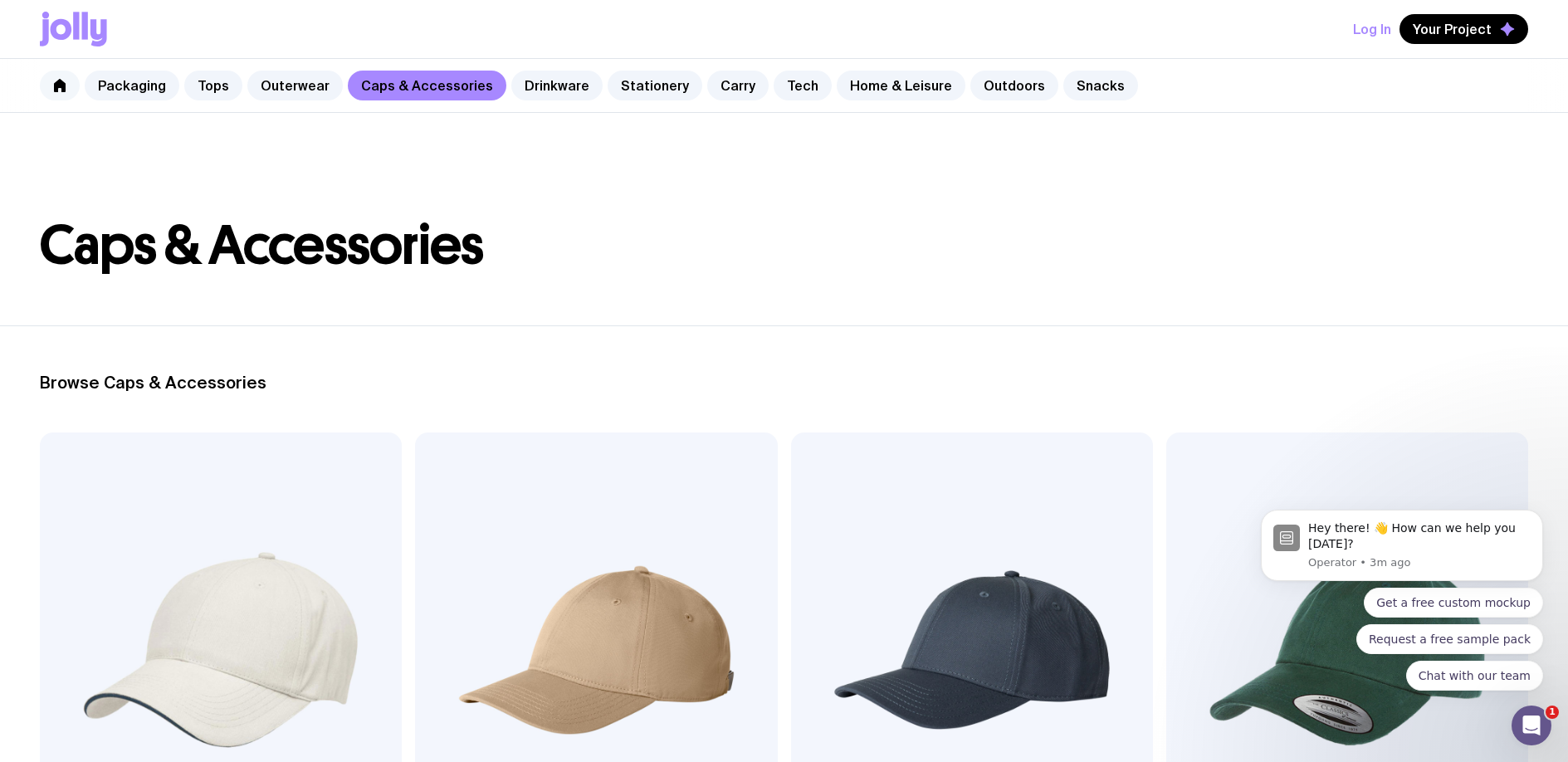
click at [53, 87] on icon at bounding box center [59, 85] width 13 height 13
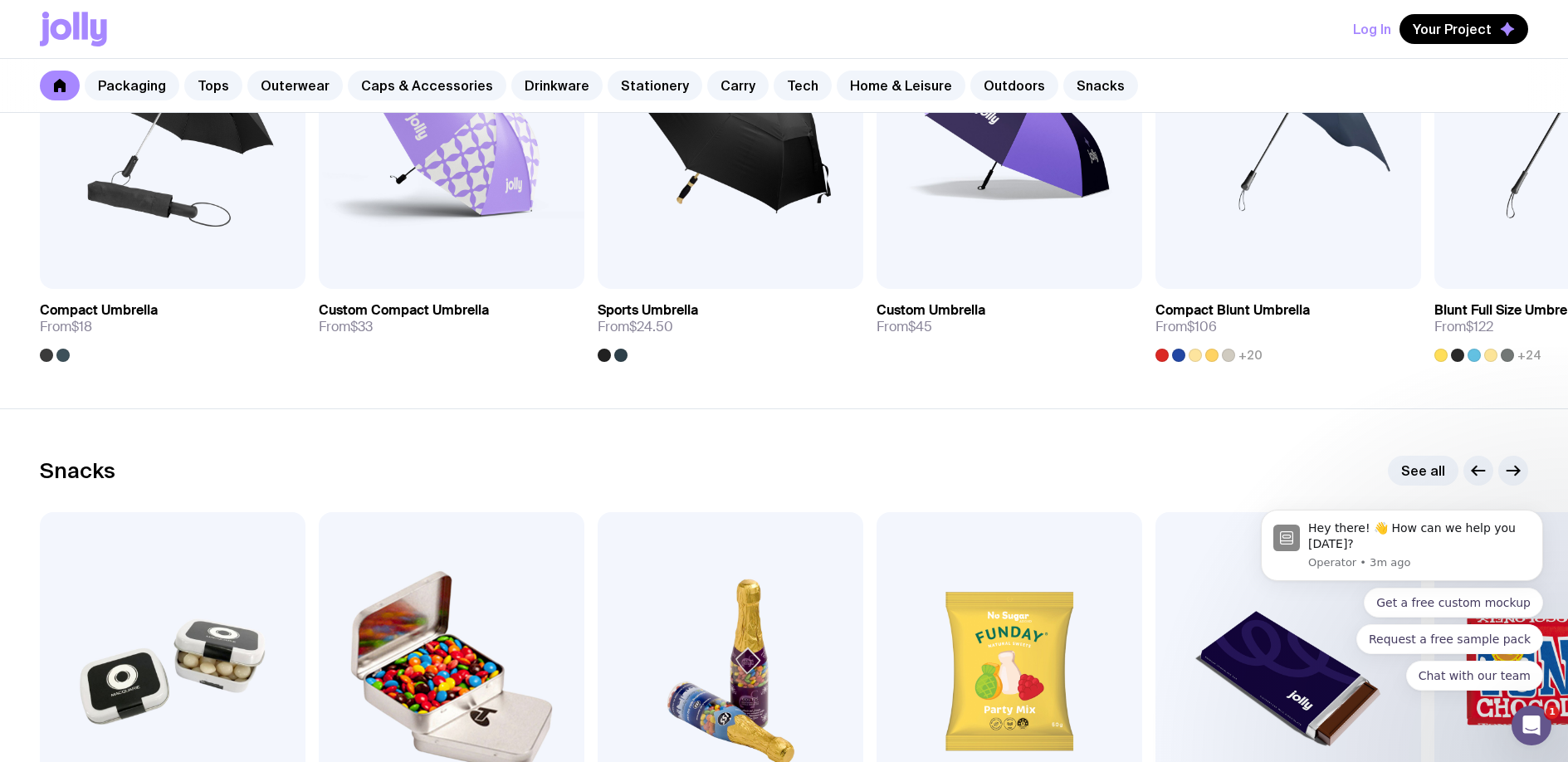
scroll to position [5721, 0]
